Goal: Task Accomplishment & Management: Manage account settings

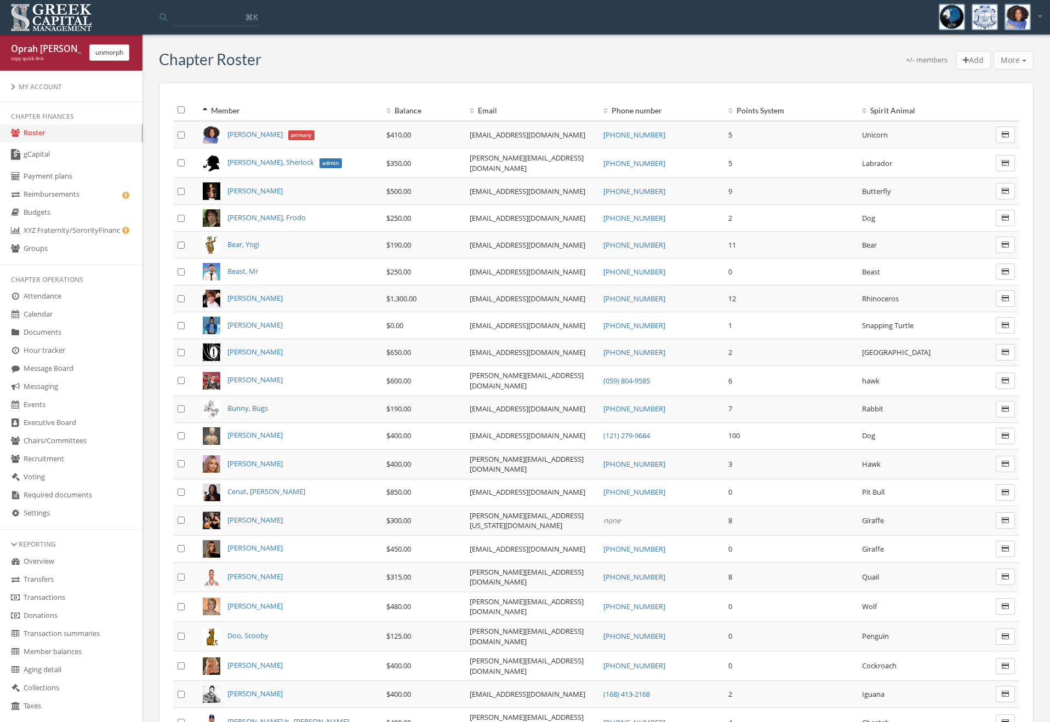
click at [83, 151] on link "gCapital" at bounding box center [71, 155] width 143 height 25
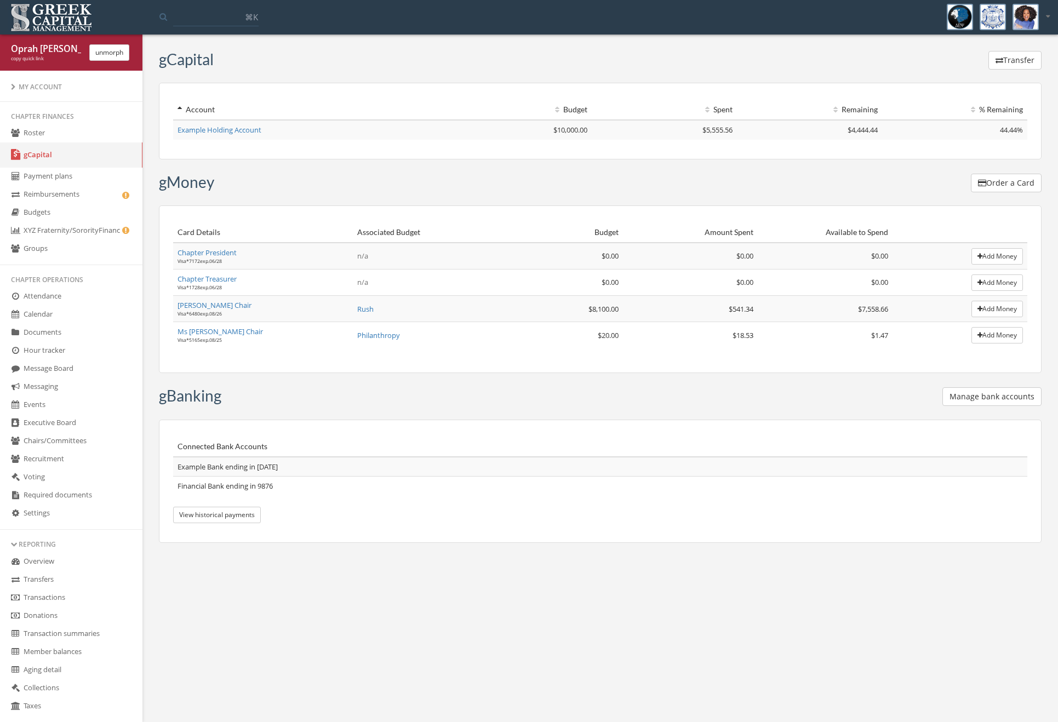
click at [998, 407] on div "Manage bank accounts" at bounding box center [631, 398] width 821 height 21
click at [999, 400] on button "Manage bank accounts" at bounding box center [992, 397] width 99 height 19
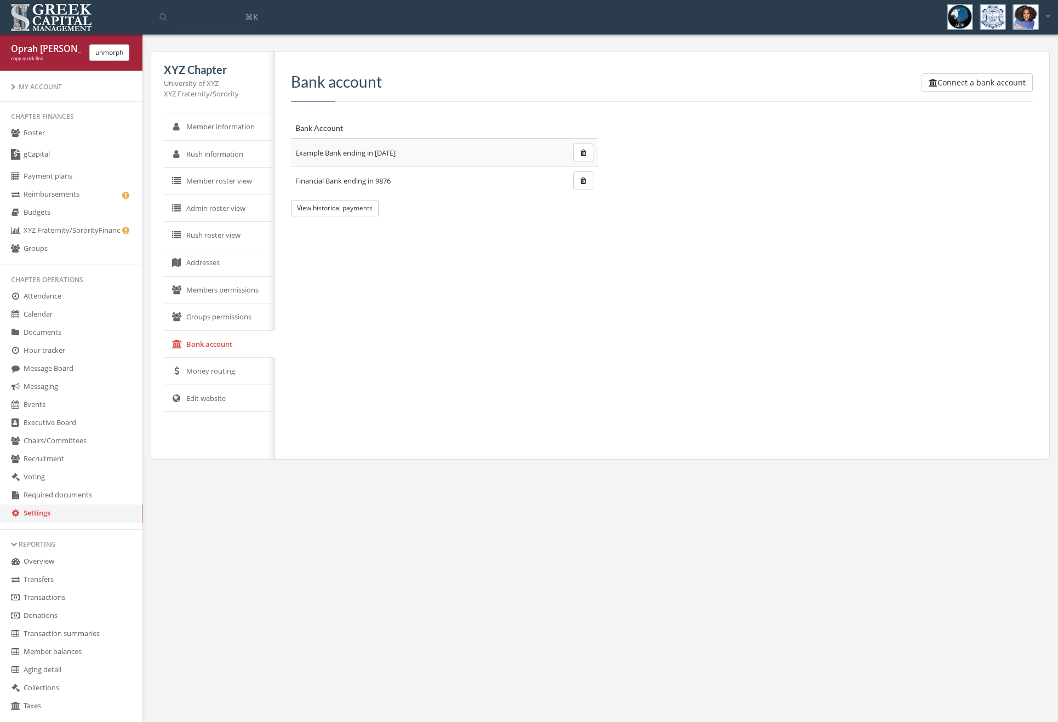
click at [976, 87] on button "Connect a bank account" at bounding box center [977, 82] width 111 height 19
click at [88, 53] on div "unmorph" at bounding box center [109, 52] width 56 height 16
click at [112, 54] on button "unmorph" at bounding box center [109, 52] width 40 height 16
